Goal: Information Seeking & Learning: Find specific page/section

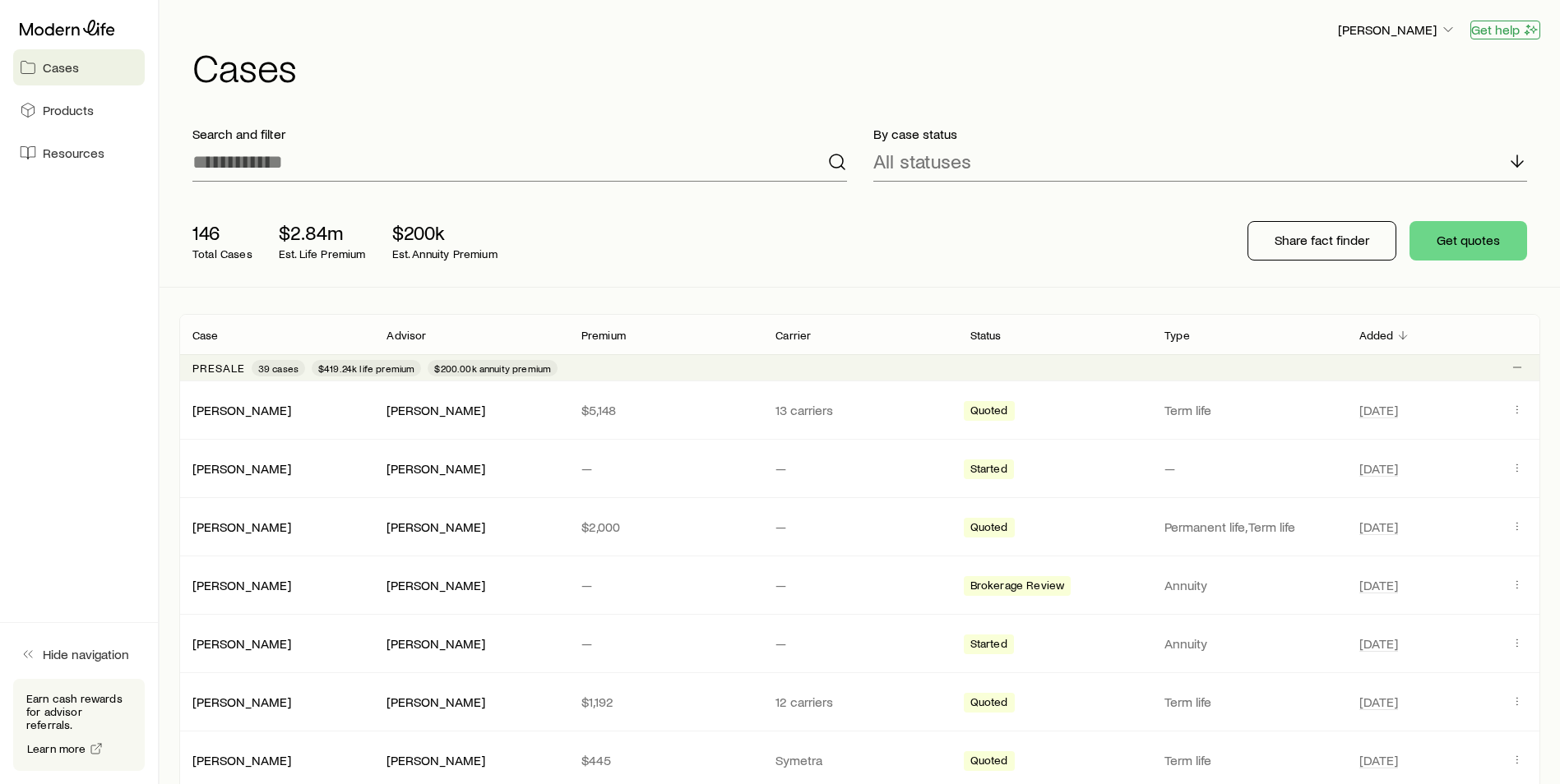
click at [1493, 36] on button "Get help" at bounding box center [1505, 30] width 70 height 19
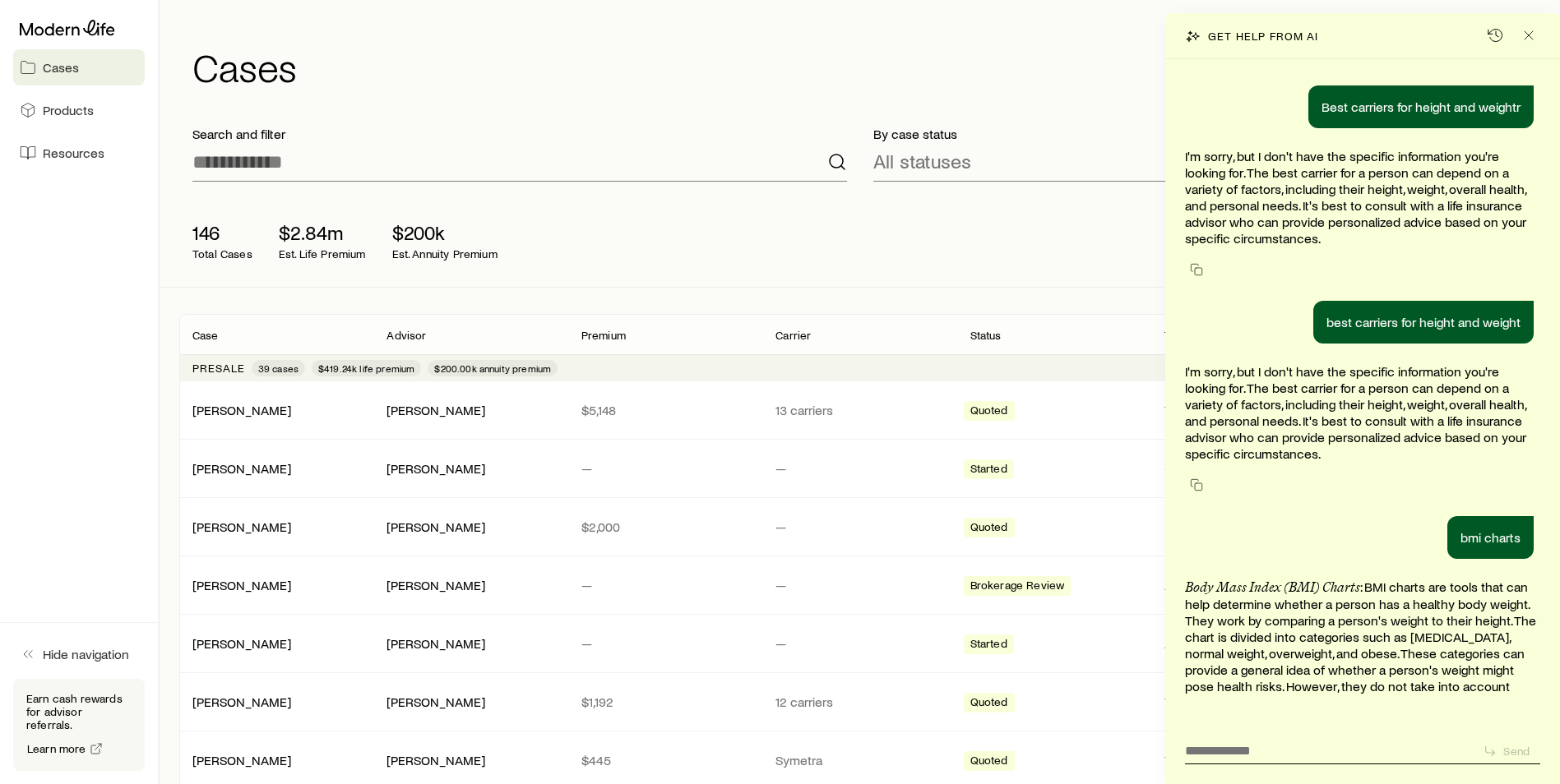
scroll to position [63397, 0]
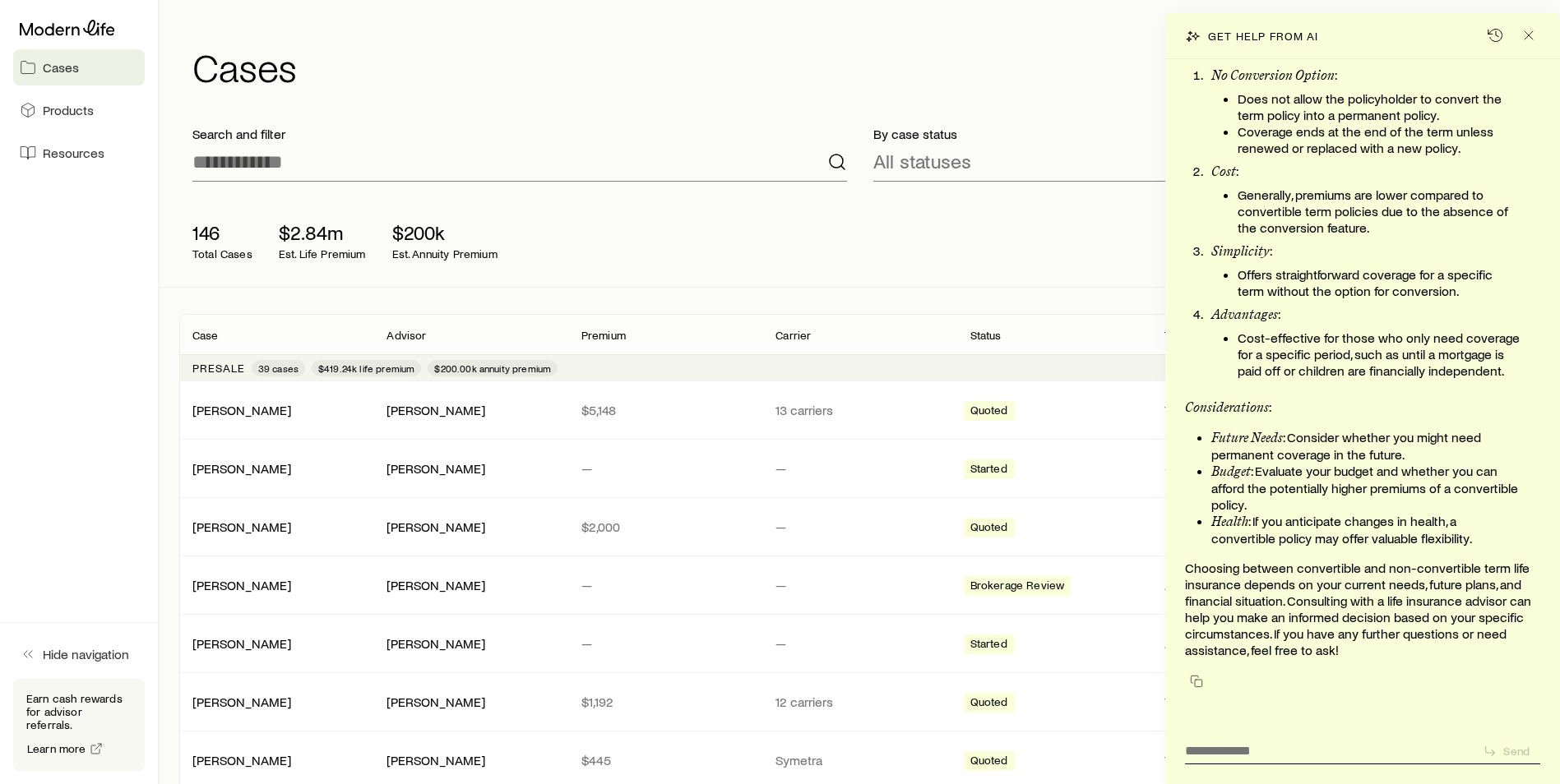
click at [1268, 759] on form "Send" at bounding box center [1362, 748] width 355 height 31
click at [1269, 747] on textarea at bounding box center [1327, 746] width 285 height 25
type textarea "**********"
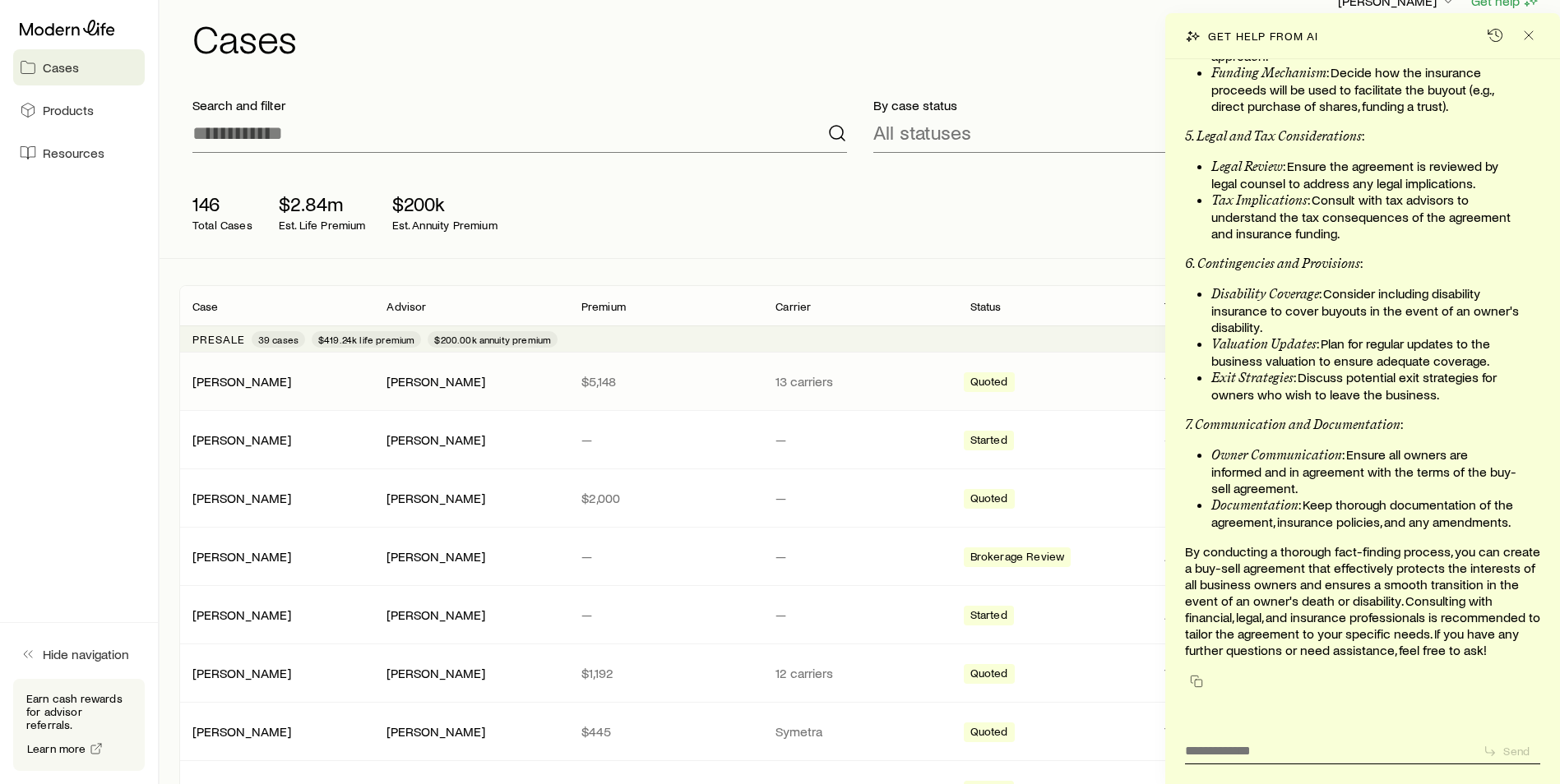
scroll to position [0, 0]
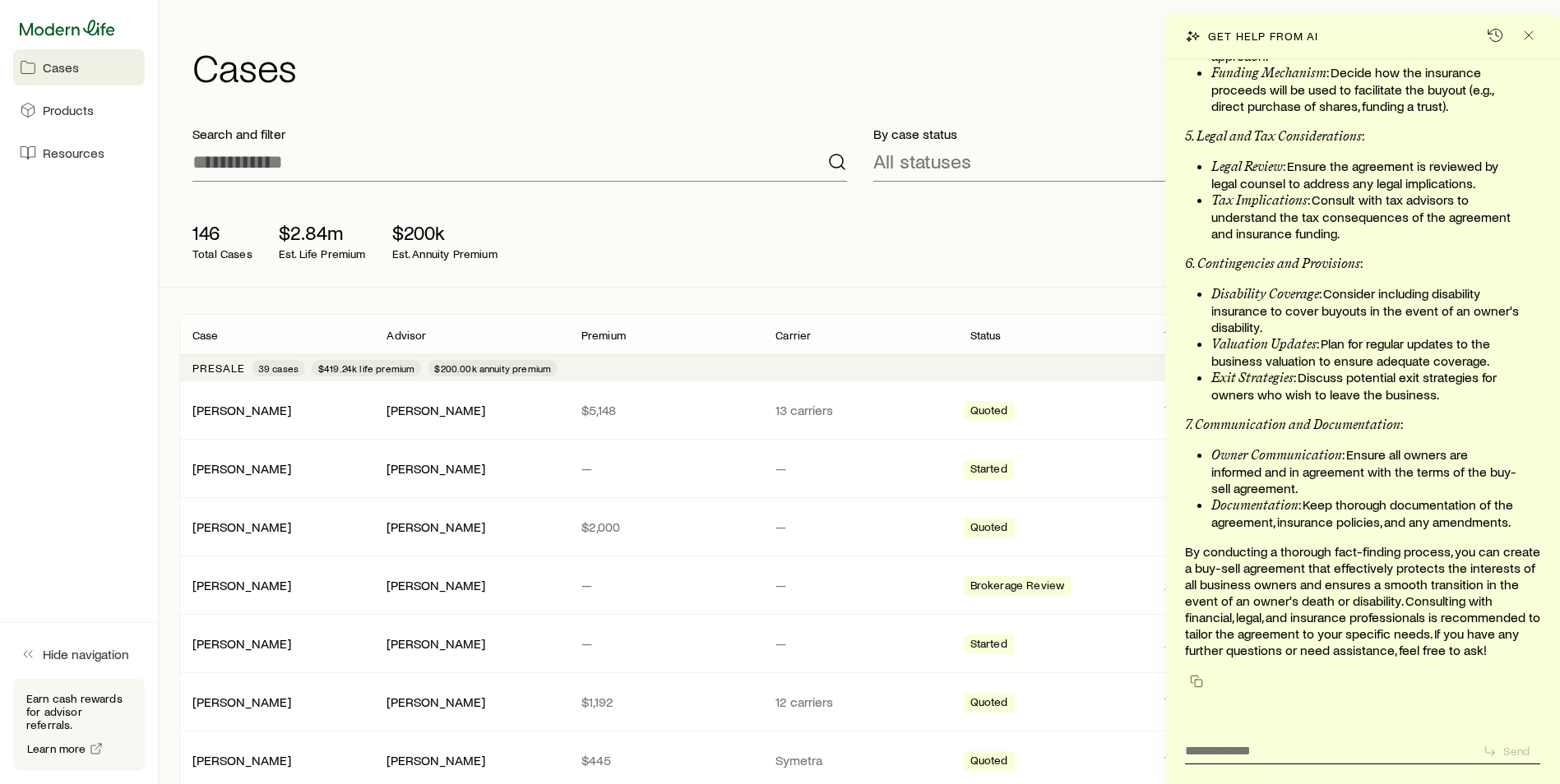
click at [54, 29] on icon at bounding box center [67, 27] width 95 height 16
click at [1533, 33] on icon "Close" at bounding box center [1528, 35] width 16 height 16
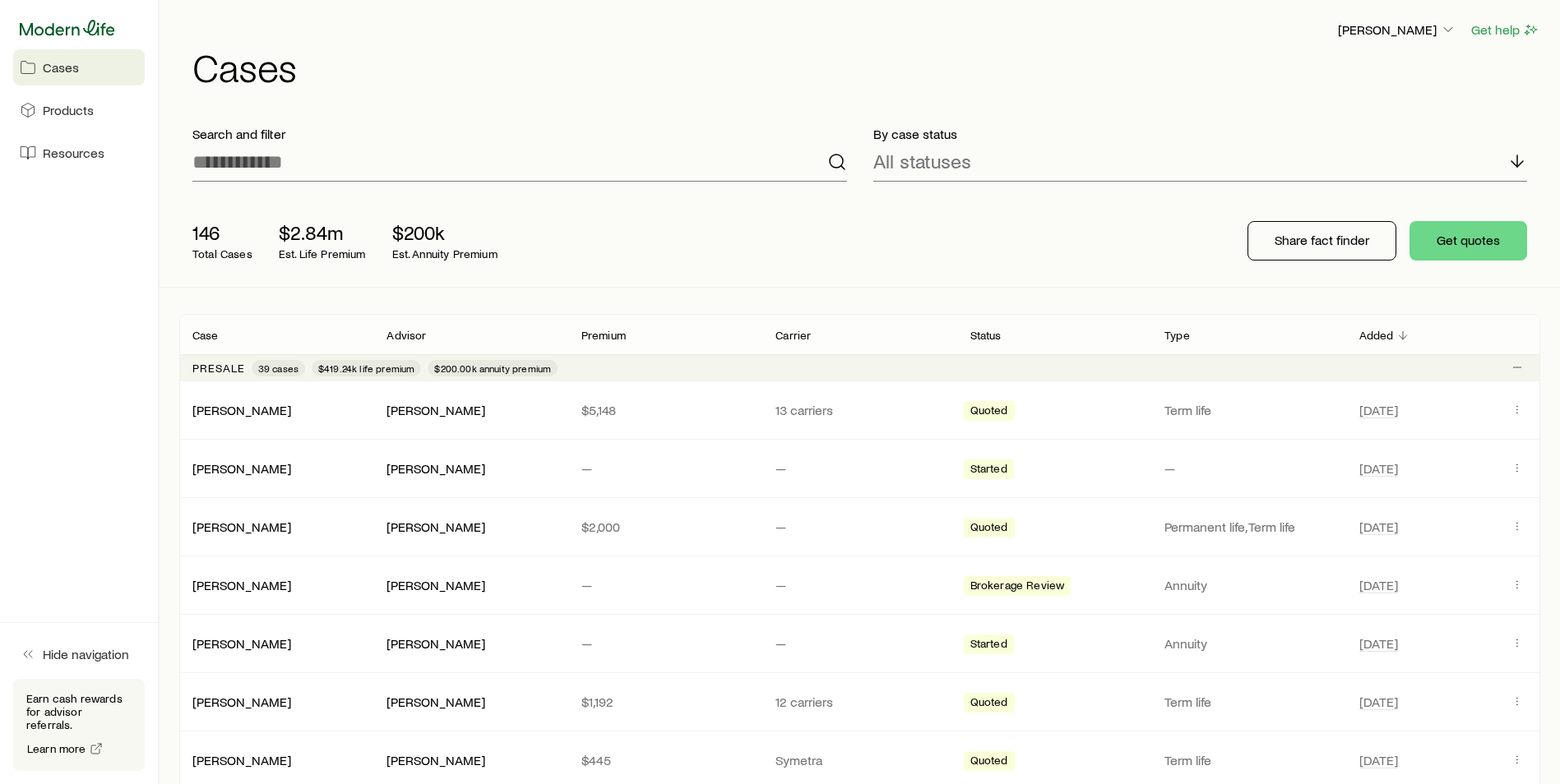
click at [63, 28] on icon at bounding box center [67, 27] width 95 height 15
click at [1440, 31] on icon "button" at bounding box center [1447, 29] width 16 height 16
click at [1395, 106] on span "Commission schedule" at bounding box center [1359, 110] width 126 height 16
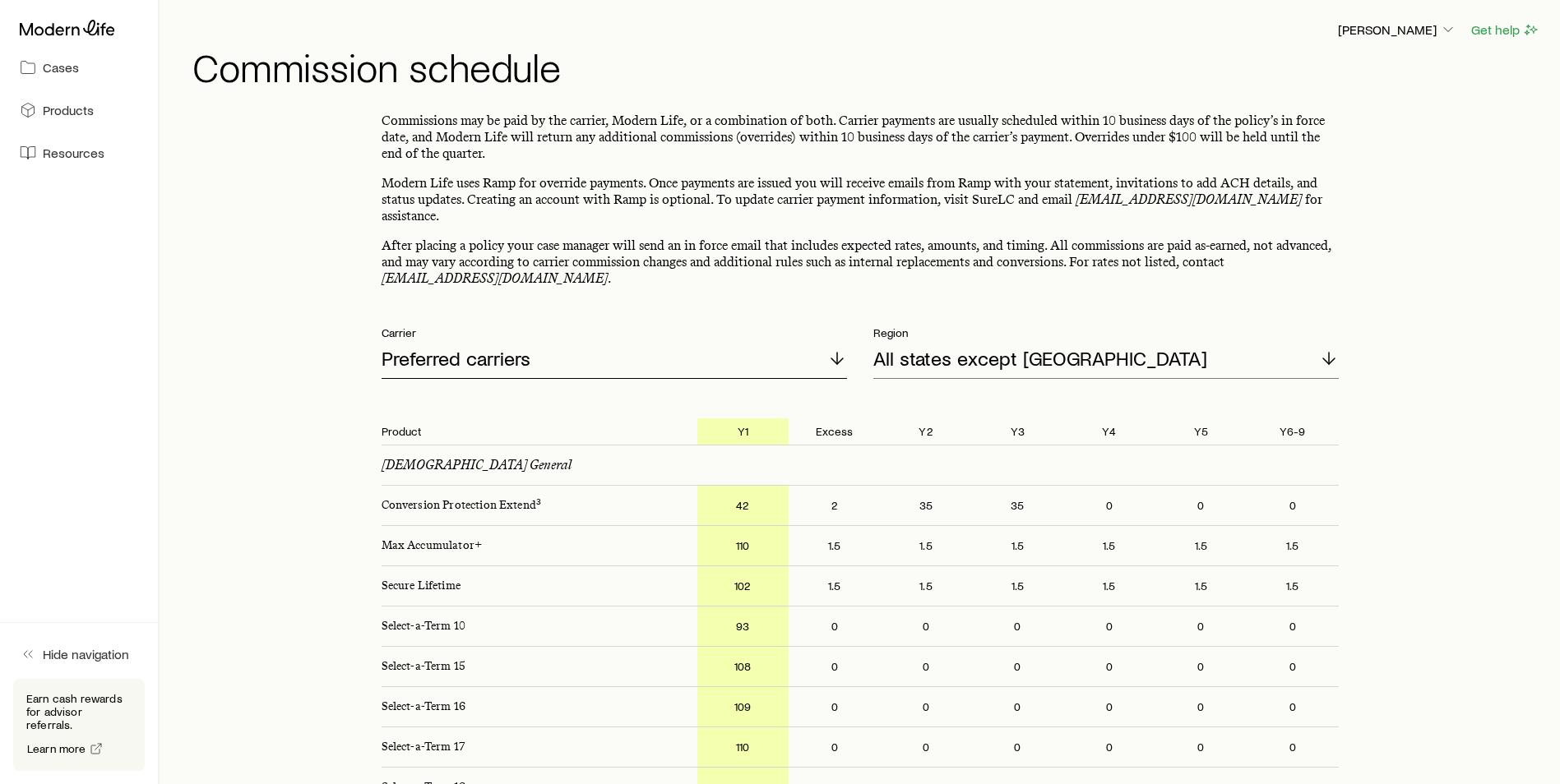
click at [784, 355] on div "Preferred carriers" at bounding box center [614, 359] width 465 height 40
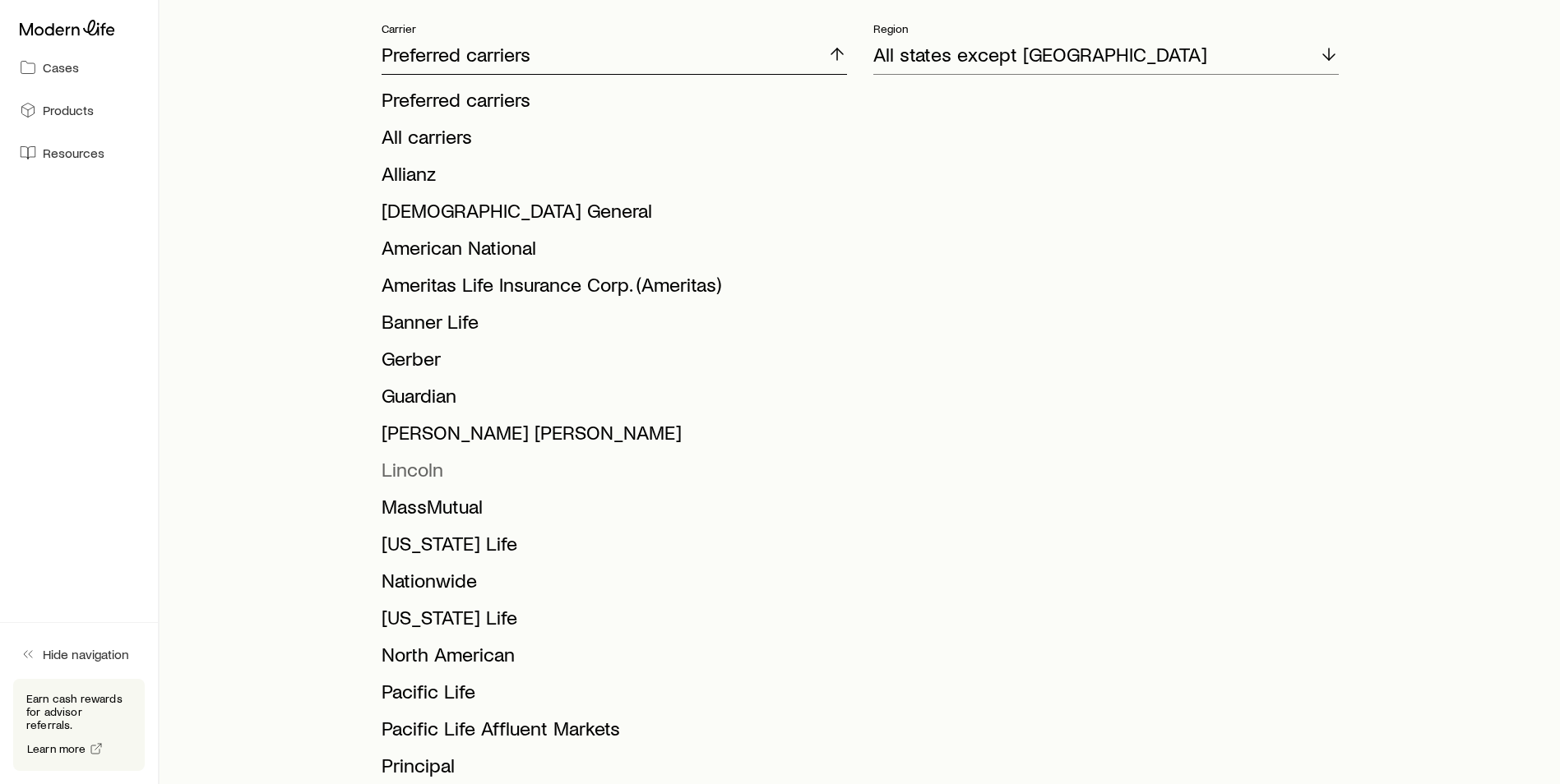
scroll to position [329, 0]
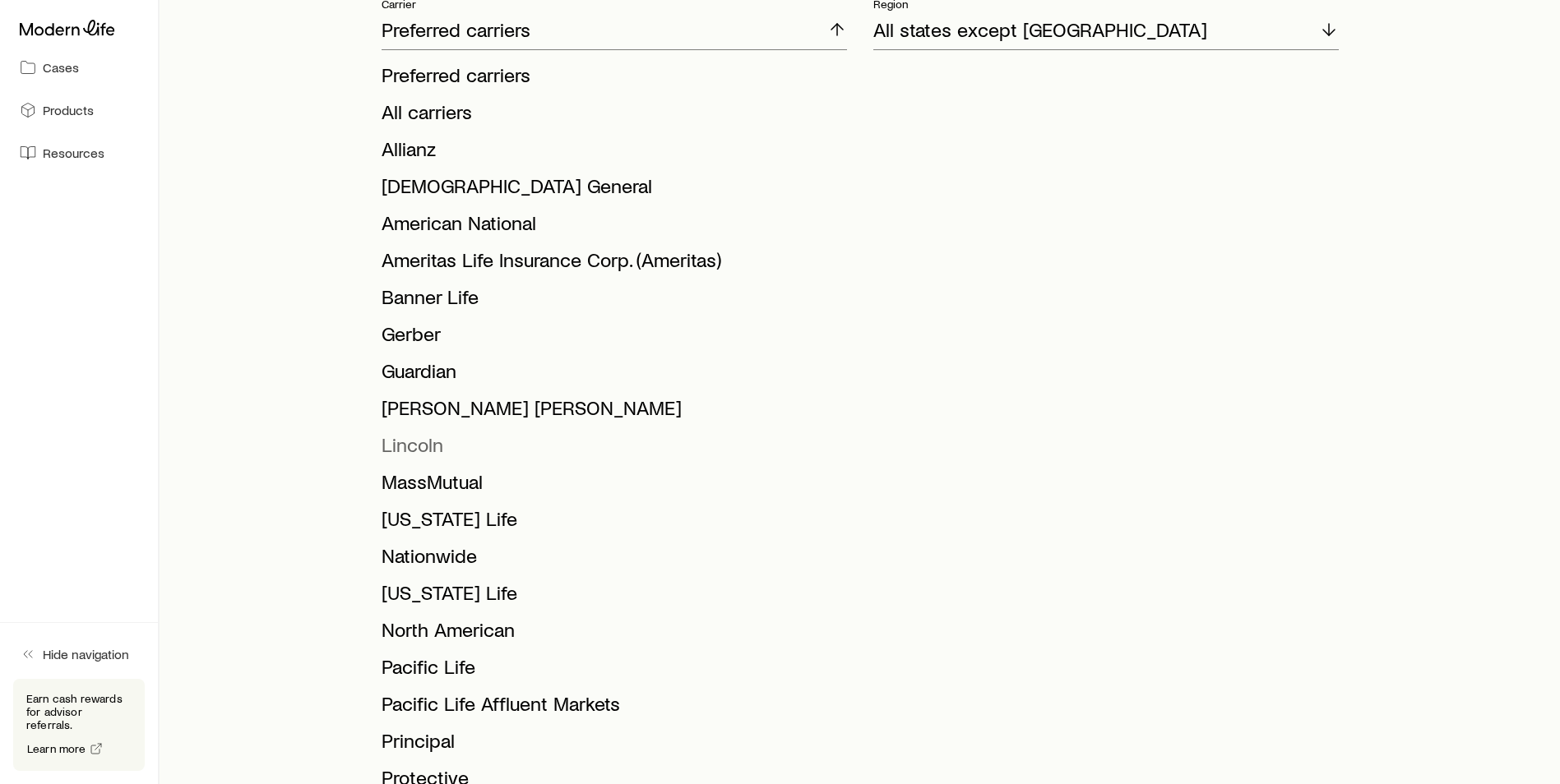
click at [450, 428] on li "Lincoln" at bounding box center [609, 445] width 455 height 37
